Goal: Task Accomplishment & Management: Use online tool/utility

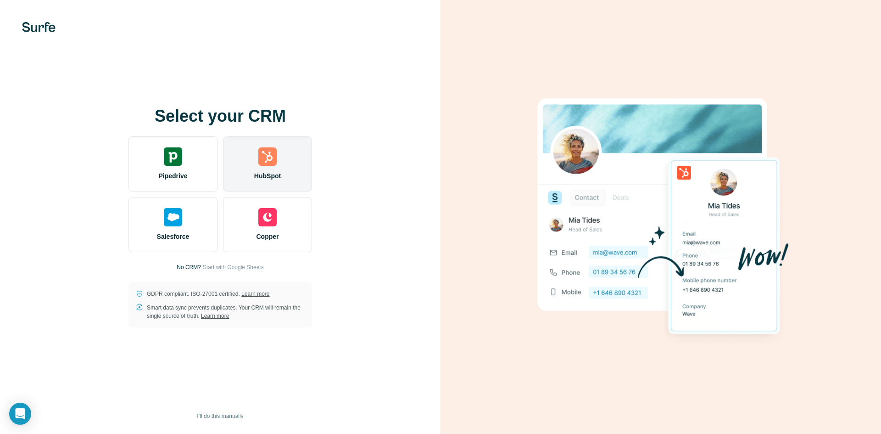
click at [279, 164] on div "HubSpot" at bounding box center [267, 163] width 89 height 55
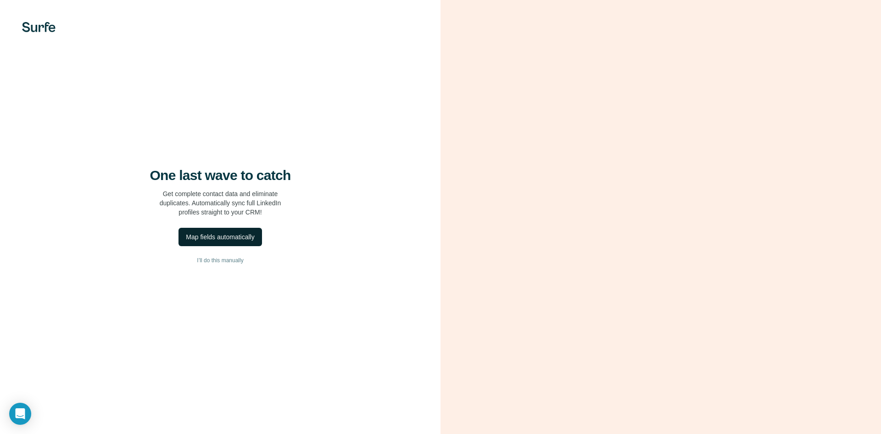
click at [228, 235] on div "Map fields automatically" at bounding box center [220, 236] width 68 height 9
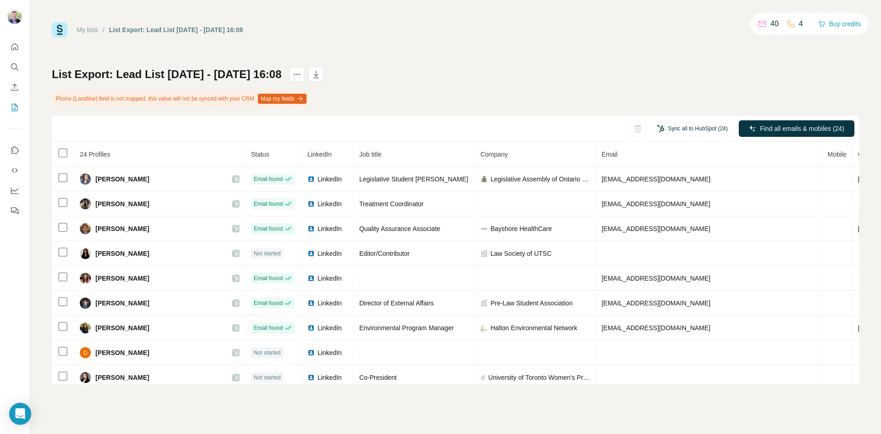
click at [679, 130] on button "Sync all to HubSpot (24)" at bounding box center [693, 129] width 84 height 14
click at [664, 78] on div "List Export: Lead List [DATE] - [DATE] 16:08 Phone (Landline) field is not mapp…" at bounding box center [455, 225] width 807 height 317
